Goal: Navigation & Orientation: Find specific page/section

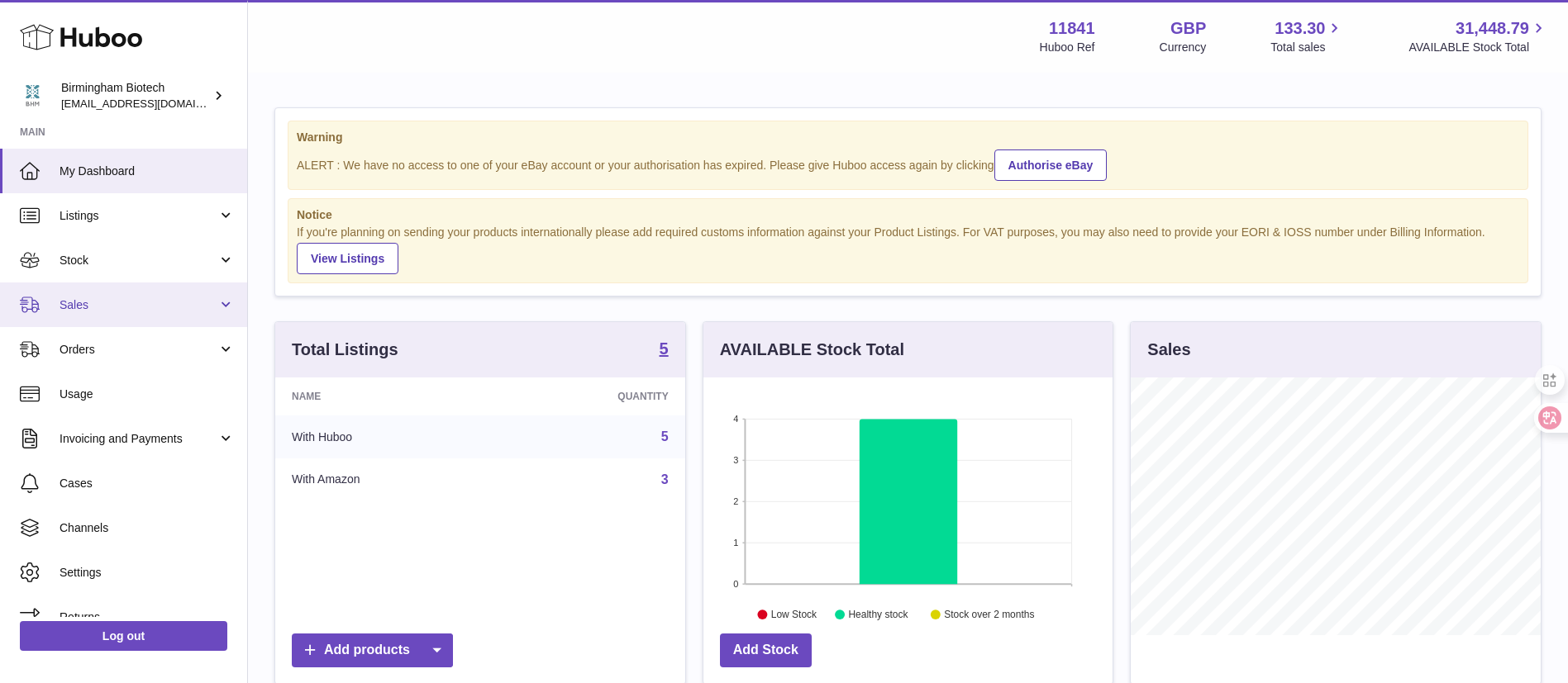
scroll to position [257, 409]
click at [133, 258] on span "Stock" at bounding box center [138, 260] width 158 height 16
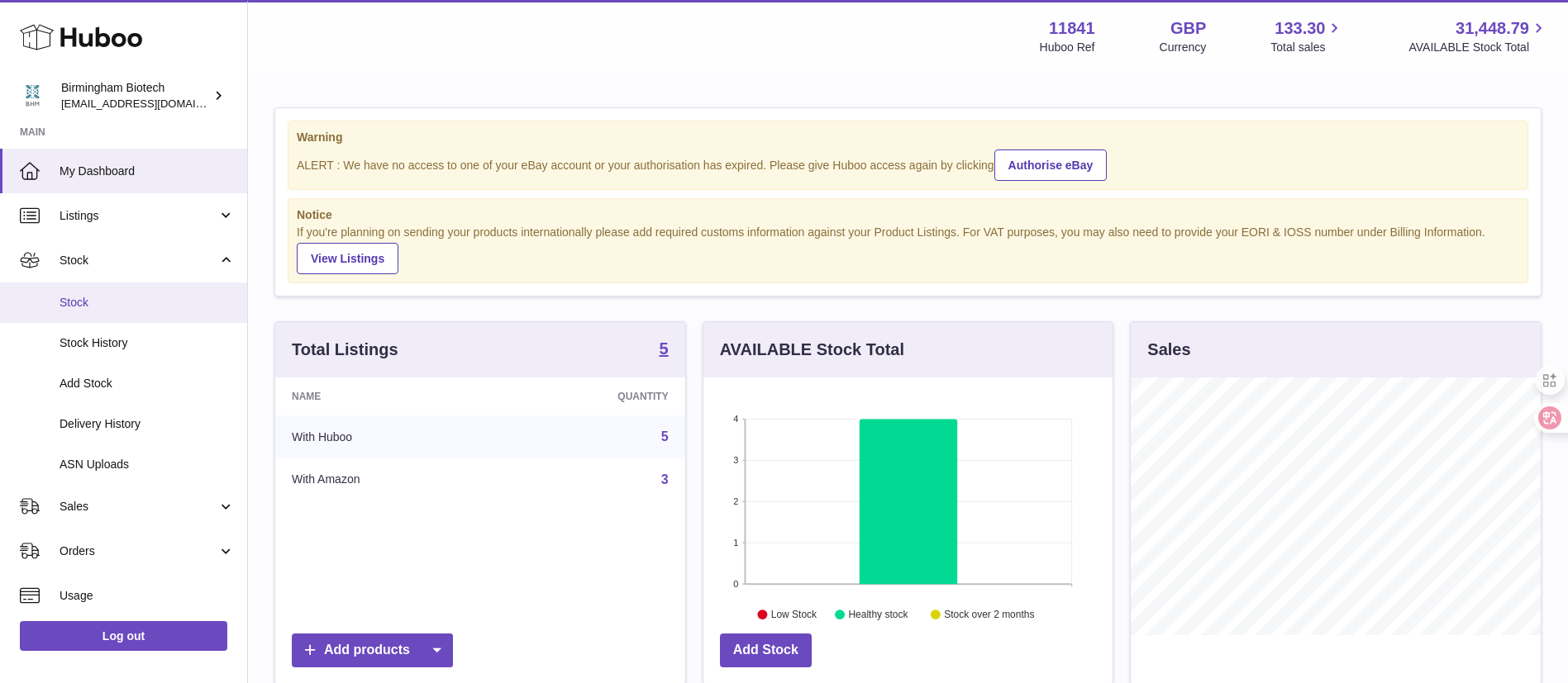
click at [134, 310] on span "Stock" at bounding box center [147, 302] width 175 height 16
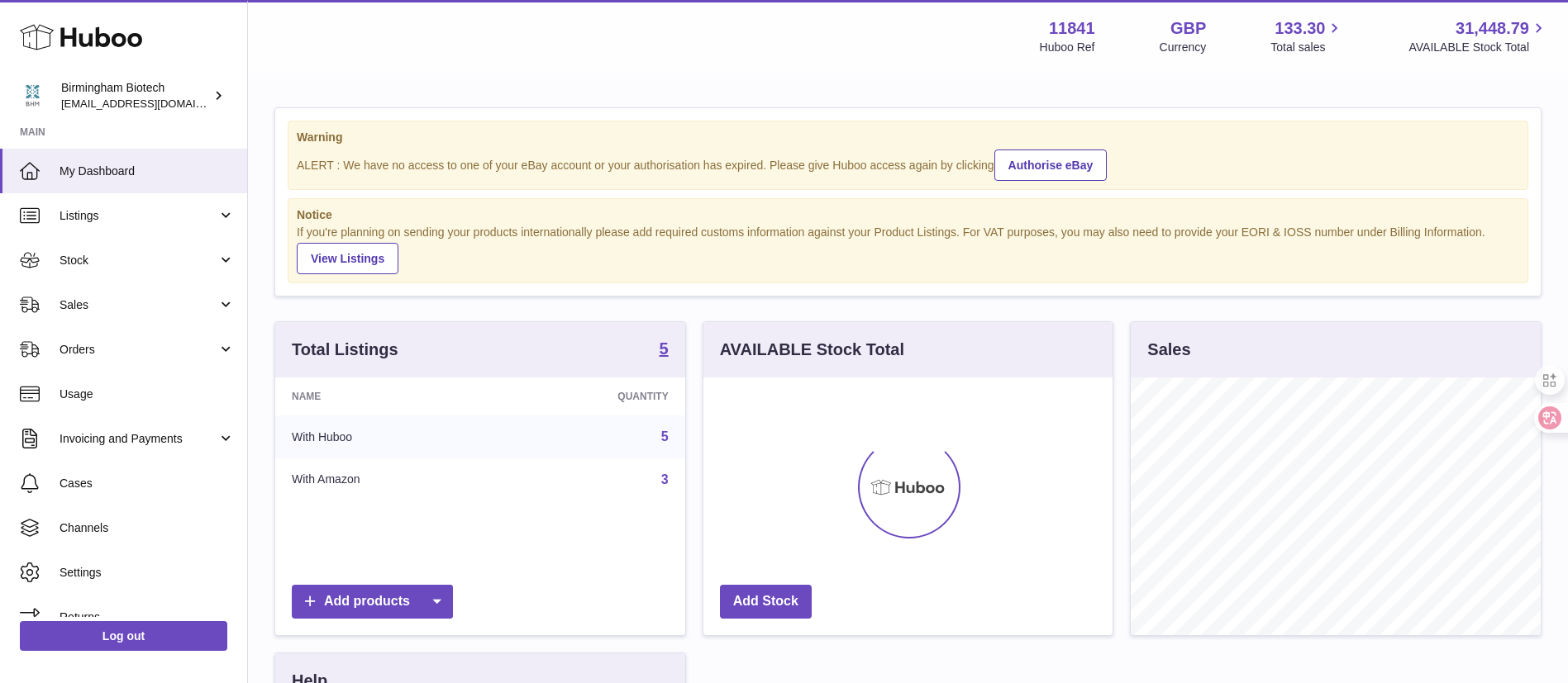
scroll to position [257, 409]
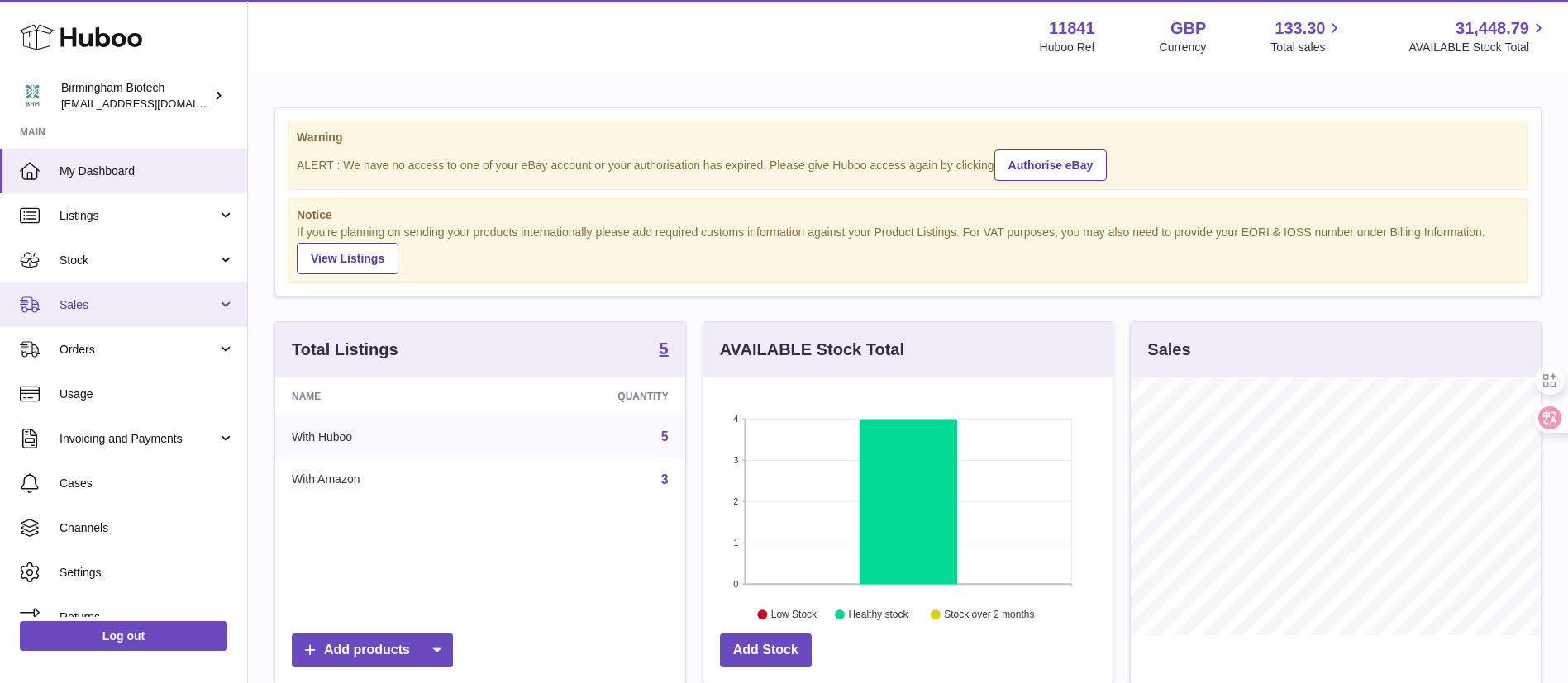
click at [123, 307] on span "Sales" at bounding box center [138, 305] width 158 height 16
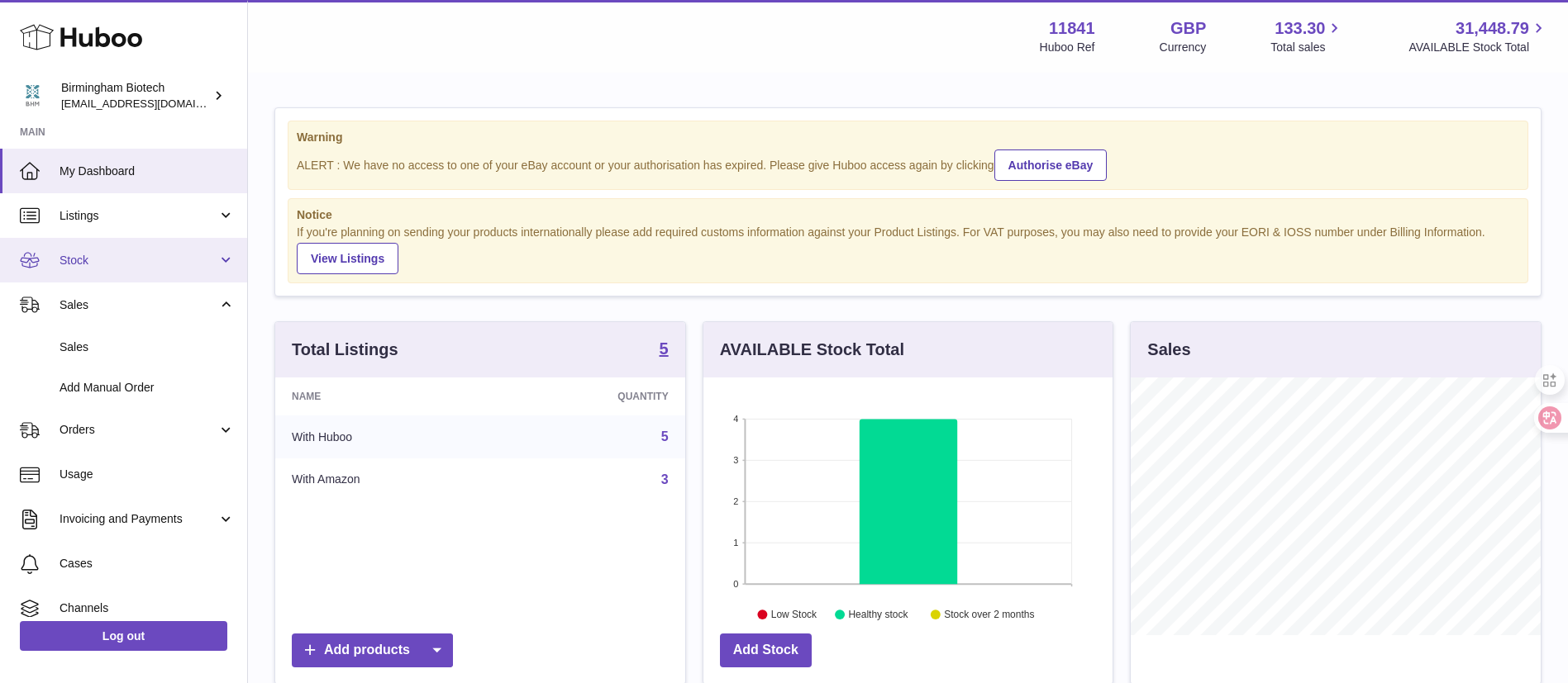
click at [154, 260] on span "Stock" at bounding box center [138, 260] width 158 height 16
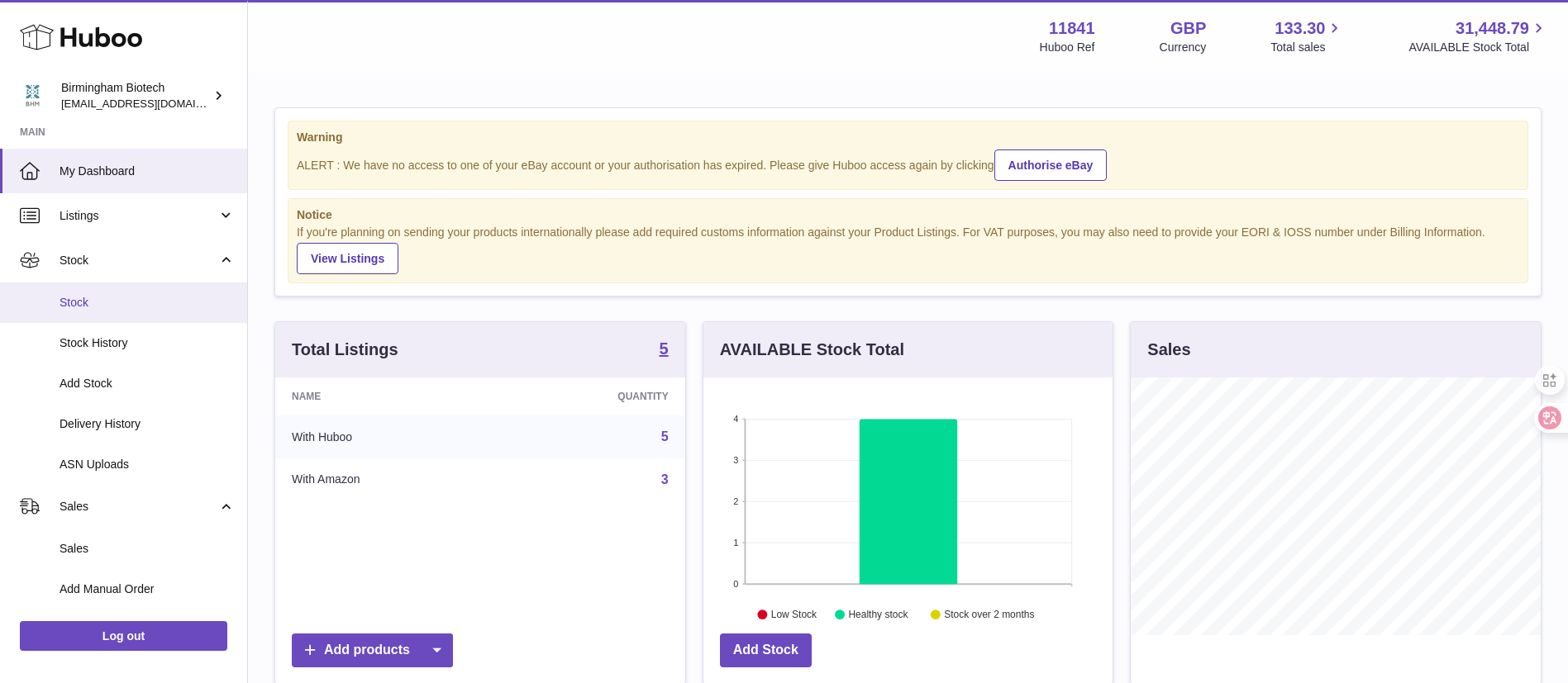
click at [133, 305] on span "Stock" at bounding box center [147, 302] width 175 height 16
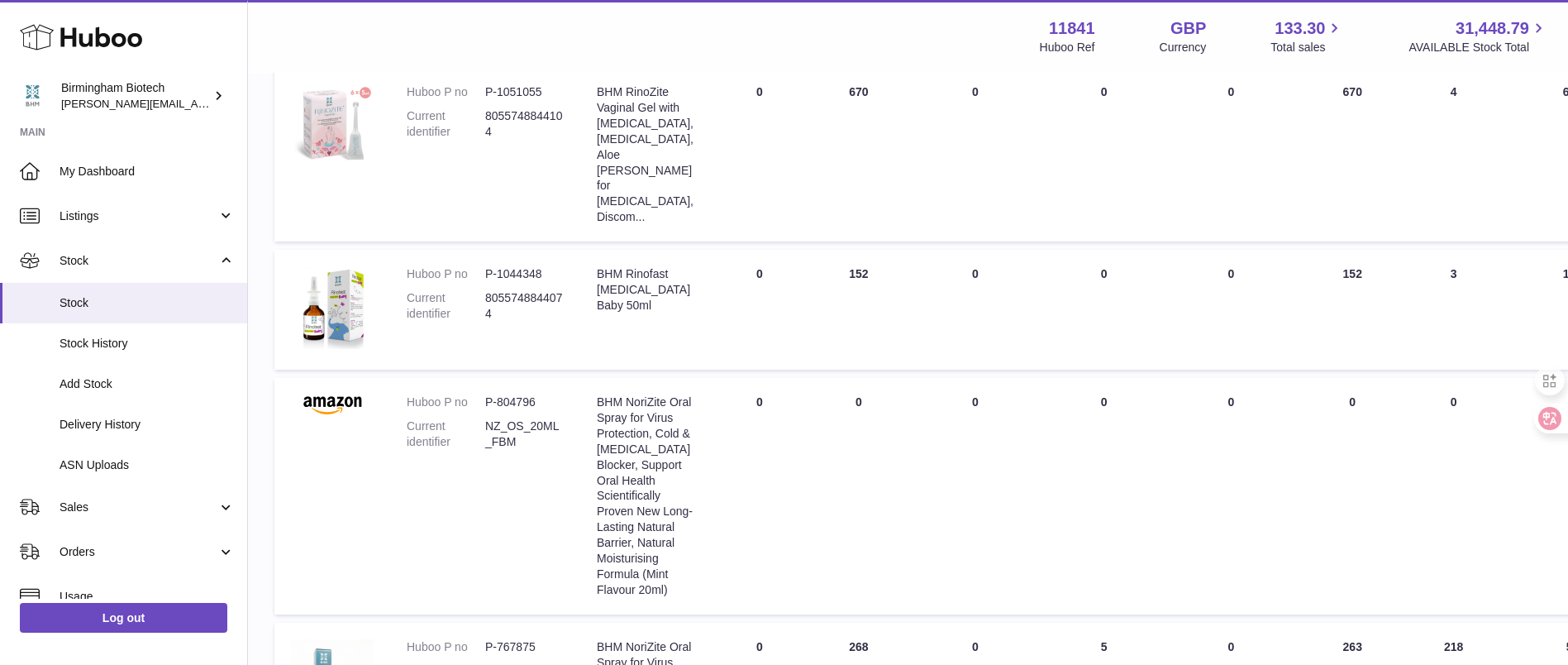
scroll to position [124, 0]
